Goal: Task Accomplishment & Management: Manage account settings

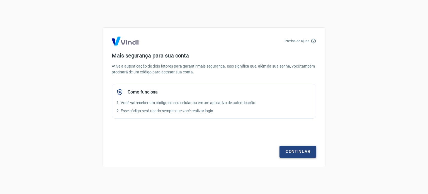
click at [296, 148] on link "Continuar" at bounding box center [297, 151] width 37 height 12
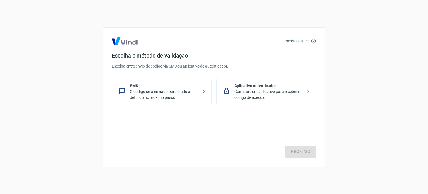
click at [238, 90] on p "Configure um aplicativo para receber o código de acesso." at bounding box center [268, 95] width 68 height 12
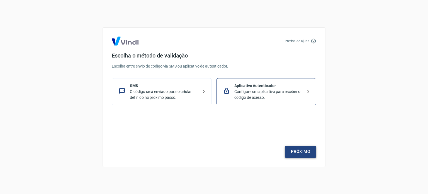
click at [304, 152] on link "Próximo" at bounding box center [300, 151] width 31 height 12
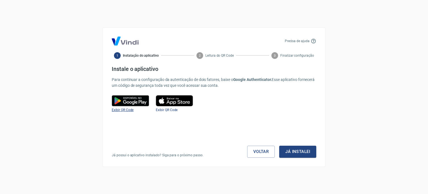
click at [119, 110] on span "Exibir QR Code" at bounding box center [123, 110] width 22 height 4
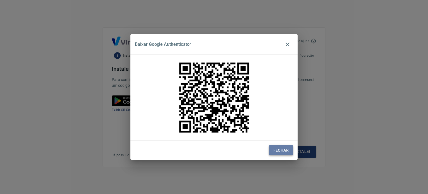
click at [283, 152] on button "Fechar" at bounding box center [281, 150] width 24 height 10
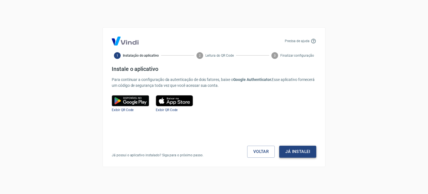
click at [301, 152] on button "Já instalei" at bounding box center [297, 151] width 37 height 12
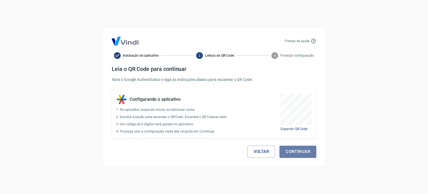
click at [301, 152] on button "Continuar" at bounding box center [297, 151] width 37 height 12
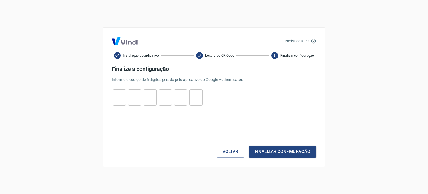
click at [123, 97] on input "tel" at bounding box center [119, 97] width 13 height 12
type input "2"
type input "7"
type input "2"
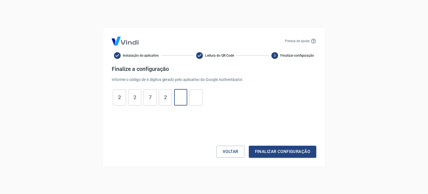
type input "2"
type input "6"
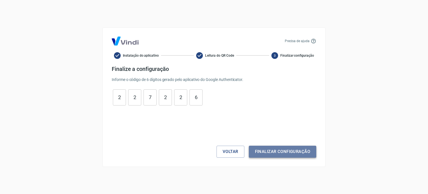
click at [298, 148] on button "Finalizar configuração" at bounding box center [282, 151] width 67 height 12
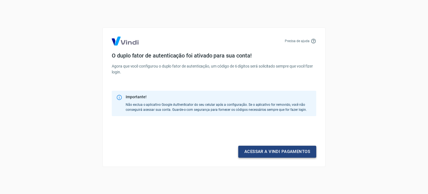
click at [287, 150] on link "Acessar a Vindi pagamentos" at bounding box center [277, 151] width 78 height 12
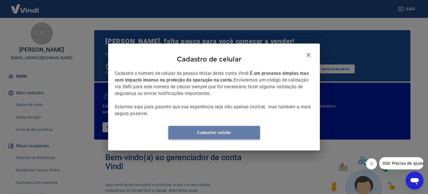
click at [212, 136] on link "Cadastrar celular" at bounding box center [214, 132] width 92 height 13
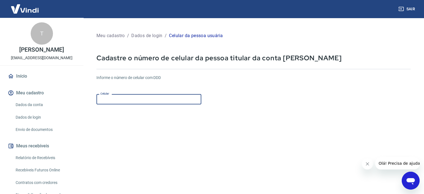
click at [165, 94] on input "Celular" at bounding box center [148, 99] width 105 height 10
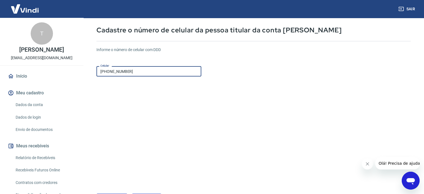
scroll to position [56, 0]
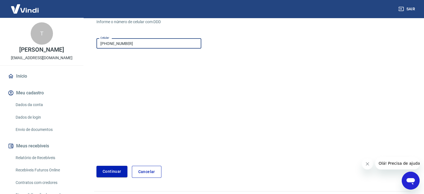
type input "[PHONE_NUMBER]"
click at [120, 171] on button "Continuar" at bounding box center [111, 170] width 31 height 11
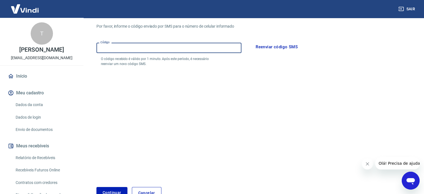
click at [164, 51] on input "Código" at bounding box center [168, 48] width 145 height 10
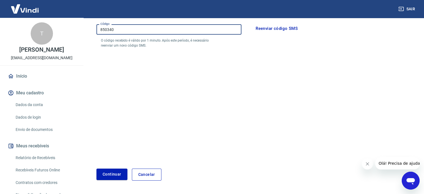
scroll to position [91, 0]
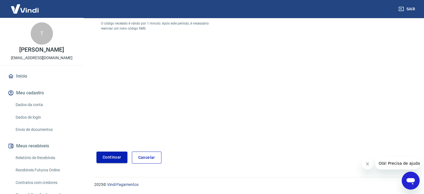
type input "850340"
click at [121, 157] on button "Continuar" at bounding box center [111, 156] width 31 height 11
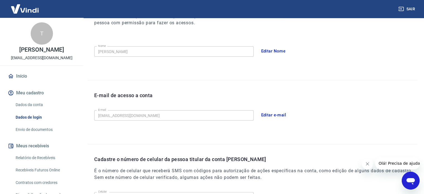
scroll to position [51, 0]
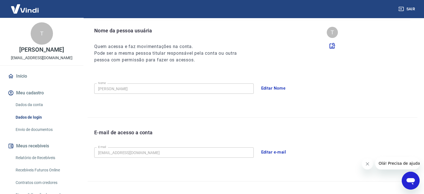
click at [274, 87] on button "Editar Nome" at bounding box center [273, 88] width 31 height 12
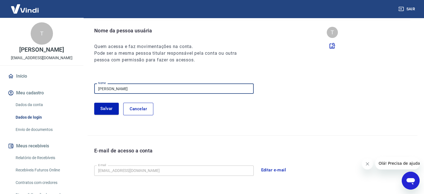
drag, startPoint x: 148, startPoint y: 91, endPoint x: 87, endPoint y: 91, distance: 61.3
click at [87, 91] on div "Meu cadastro / Dados de login Dados de login Nome da pessoa usuária Quem acessa…" at bounding box center [252, 133] width 343 height 333
type input "l"
type input "[PERSON_NAME]"
click at [187, 104] on div "[PERSON_NAME]" at bounding box center [255, 108] width 323 height 12
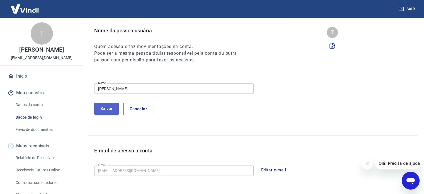
click at [116, 110] on button "Salvar" at bounding box center [106, 108] width 25 height 12
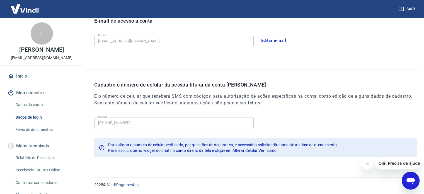
scroll to position [163, 0]
click at [367, 165] on icon "Fechar mensagem da empresa" at bounding box center [367, 163] width 4 height 4
click at [304, 112] on div "Cadastre o número de celular da pessoa titular da conta [PERSON_NAME] É o númer…" at bounding box center [255, 98] width 323 height 34
click at [28, 110] on link "Dados da conta" at bounding box center [44, 104] width 63 height 11
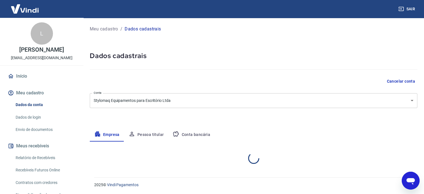
select select "ES"
select select "business"
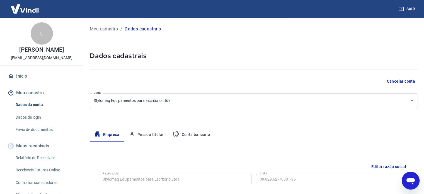
click at [140, 133] on button "Pessoa titular" at bounding box center [146, 134] width 44 height 13
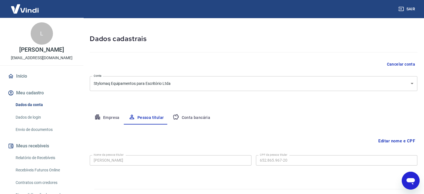
scroll to position [29, 0]
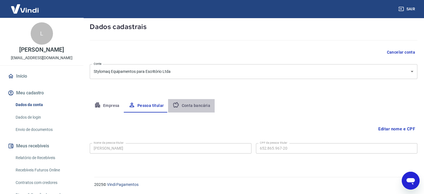
click at [192, 102] on button "Conta bancária" at bounding box center [191, 105] width 47 height 13
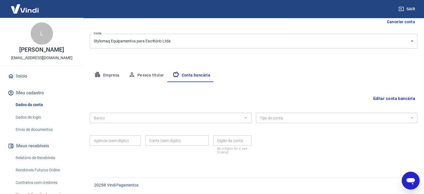
scroll to position [60, 0]
click at [22, 134] on link "Envio de documentos" at bounding box center [44, 129] width 63 height 11
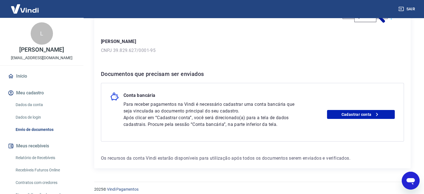
scroll to position [70, 0]
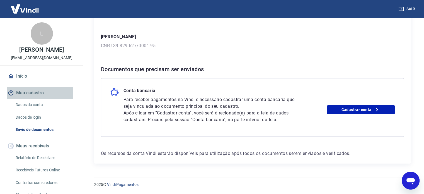
click at [25, 97] on button "Meu cadastro" at bounding box center [42, 93] width 70 height 12
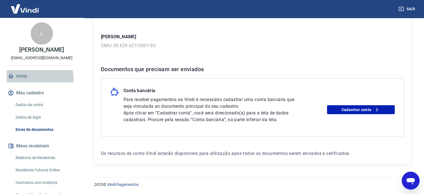
click at [26, 82] on link "Início" at bounding box center [42, 76] width 70 height 12
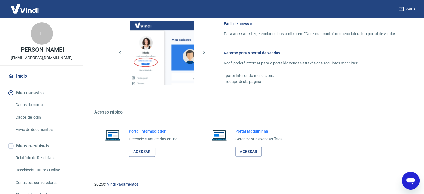
scroll to position [46, 0]
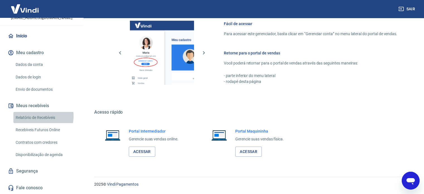
click at [36, 116] on link "Relatório de Recebíveis" at bounding box center [44, 117] width 63 height 11
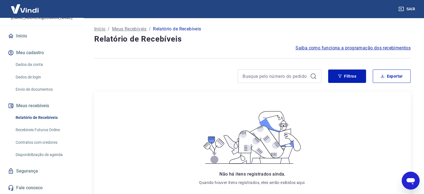
click at [45, 142] on link "Contratos com credores" at bounding box center [44, 141] width 63 height 11
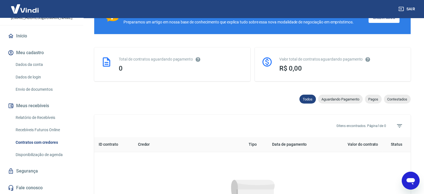
scroll to position [111, 0]
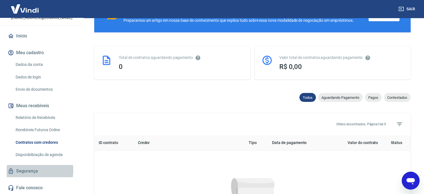
click at [32, 170] on link "Segurança" at bounding box center [42, 171] width 70 height 12
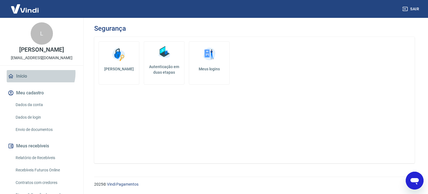
click at [40, 79] on link "Início" at bounding box center [42, 76] width 70 height 12
